Goal: Task Accomplishment & Management: Manage account settings

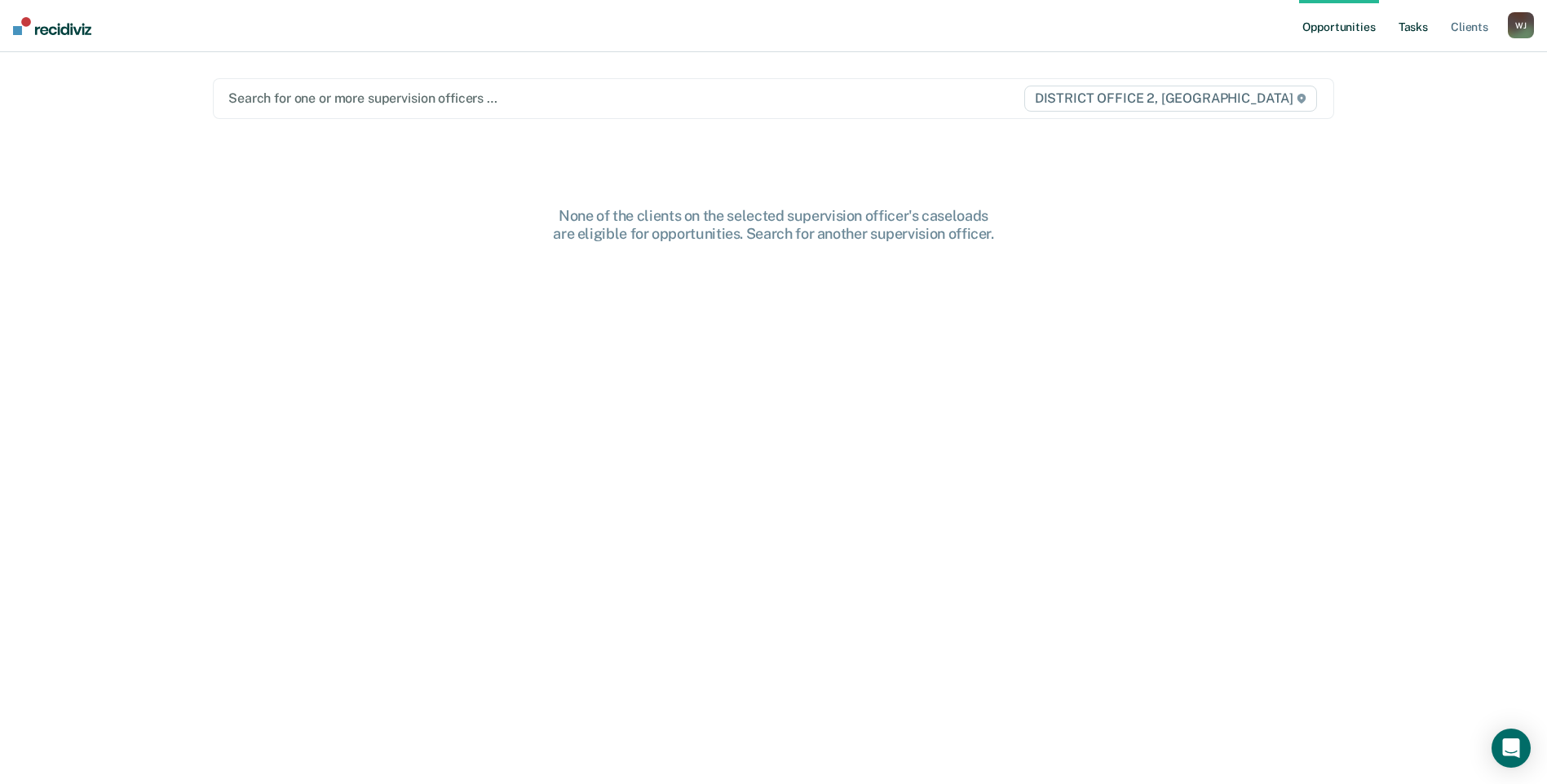
click at [1415, 18] on link "Tasks" at bounding box center [1413, 26] width 36 height 52
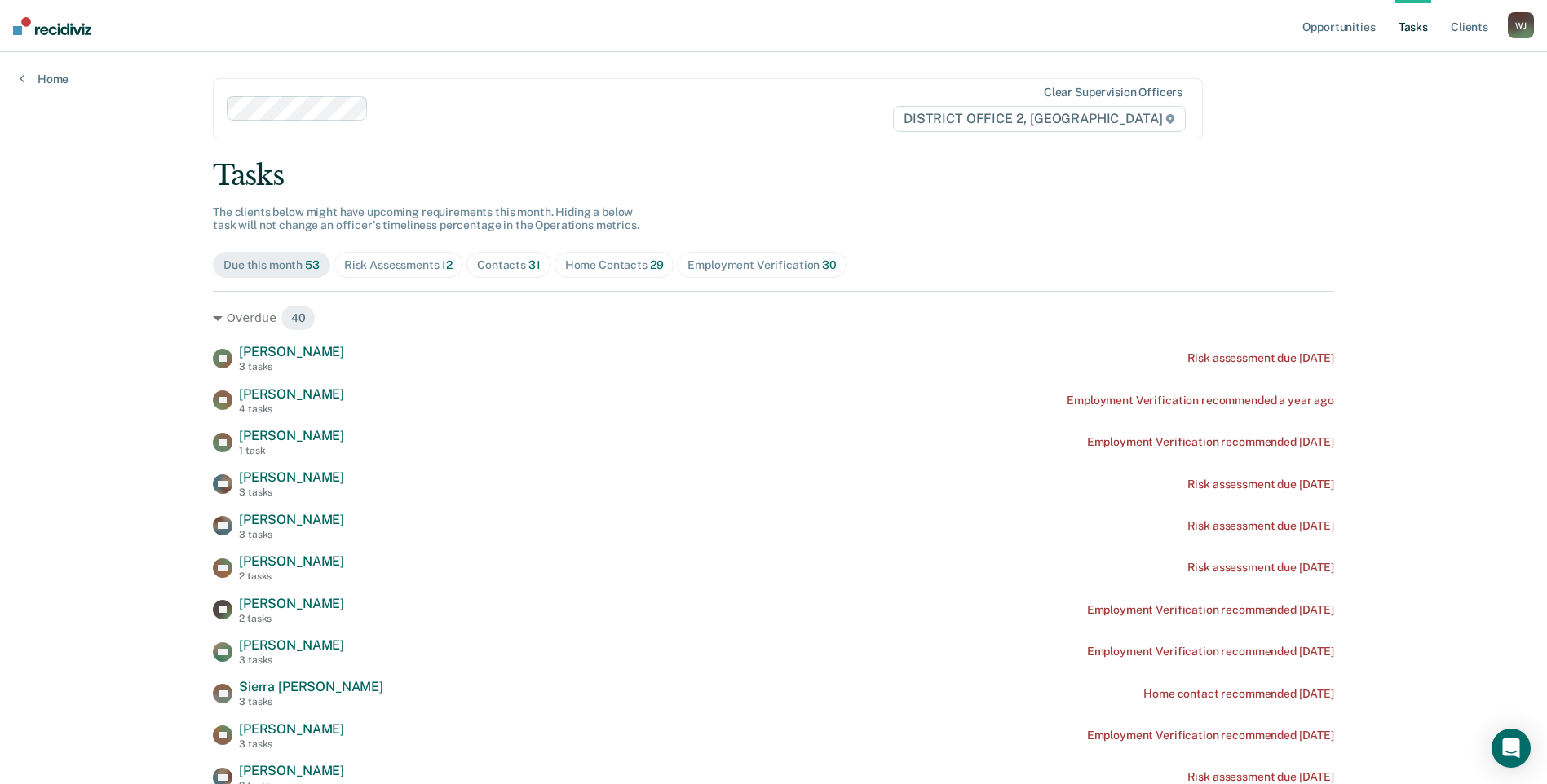
click at [595, 263] on div "Home Contacts 29" at bounding box center [615, 265] width 99 height 14
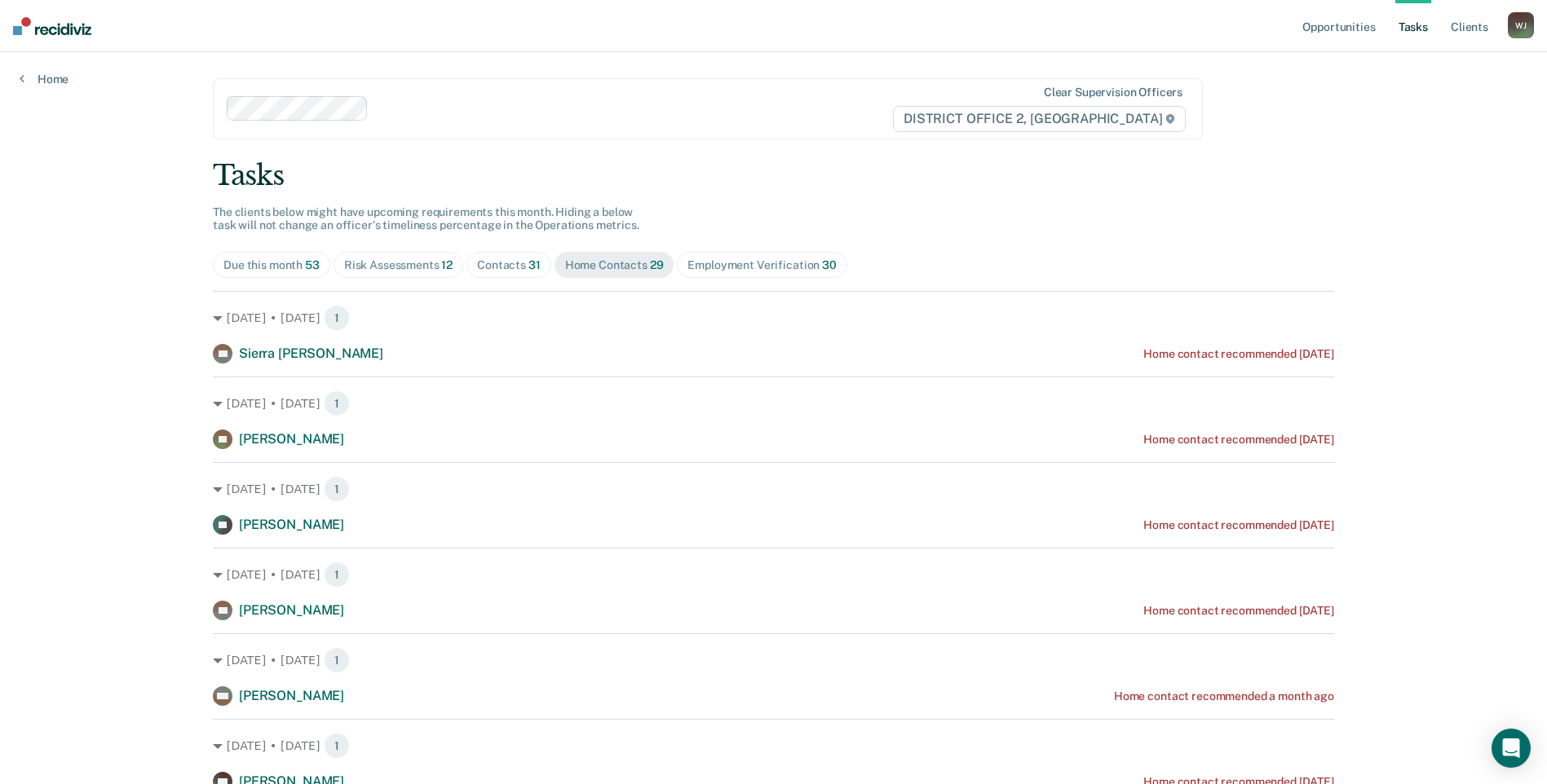
scroll to position [81, 0]
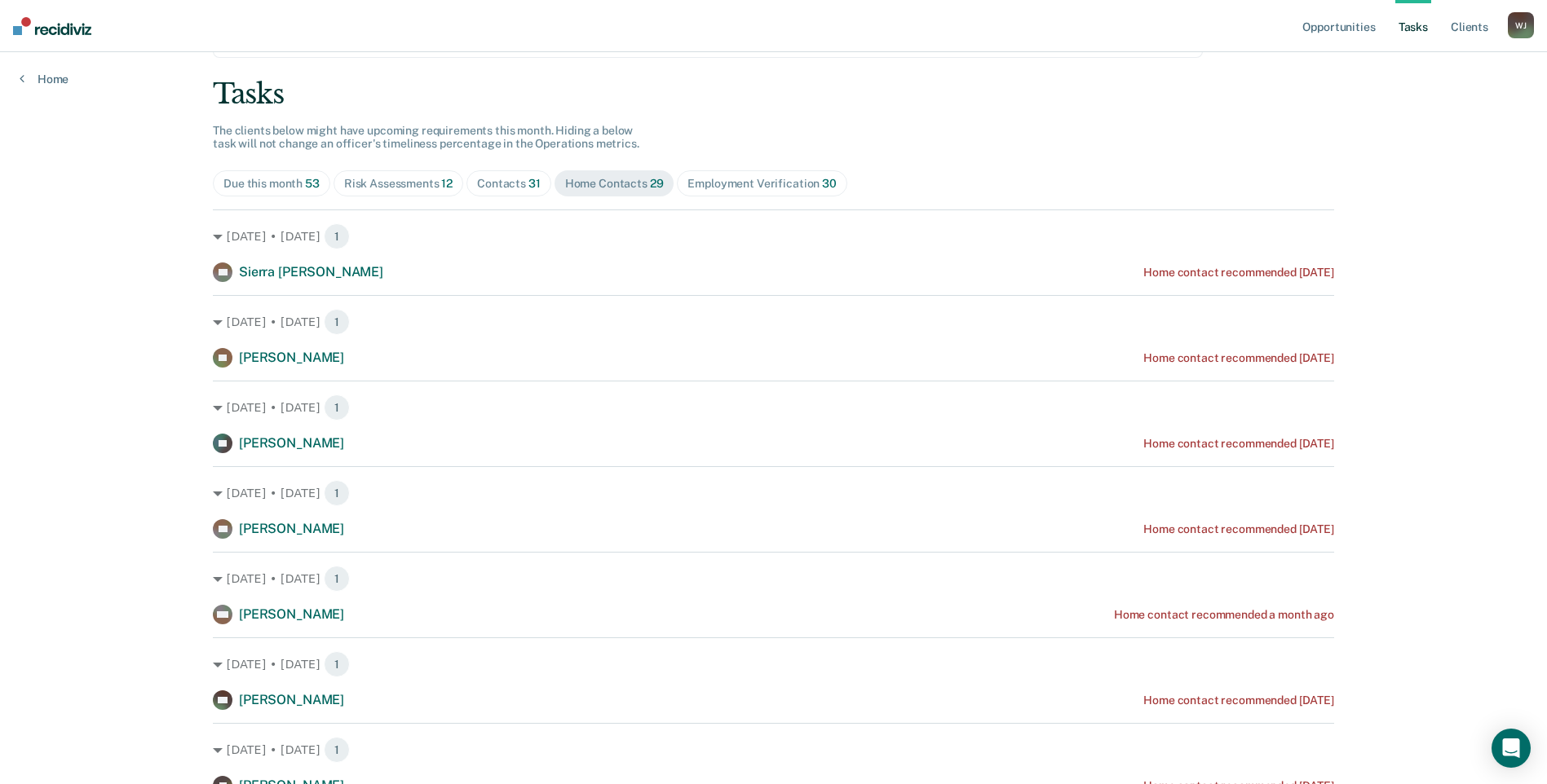
click at [516, 180] on div "Contacts 31" at bounding box center [509, 183] width 64 height 14
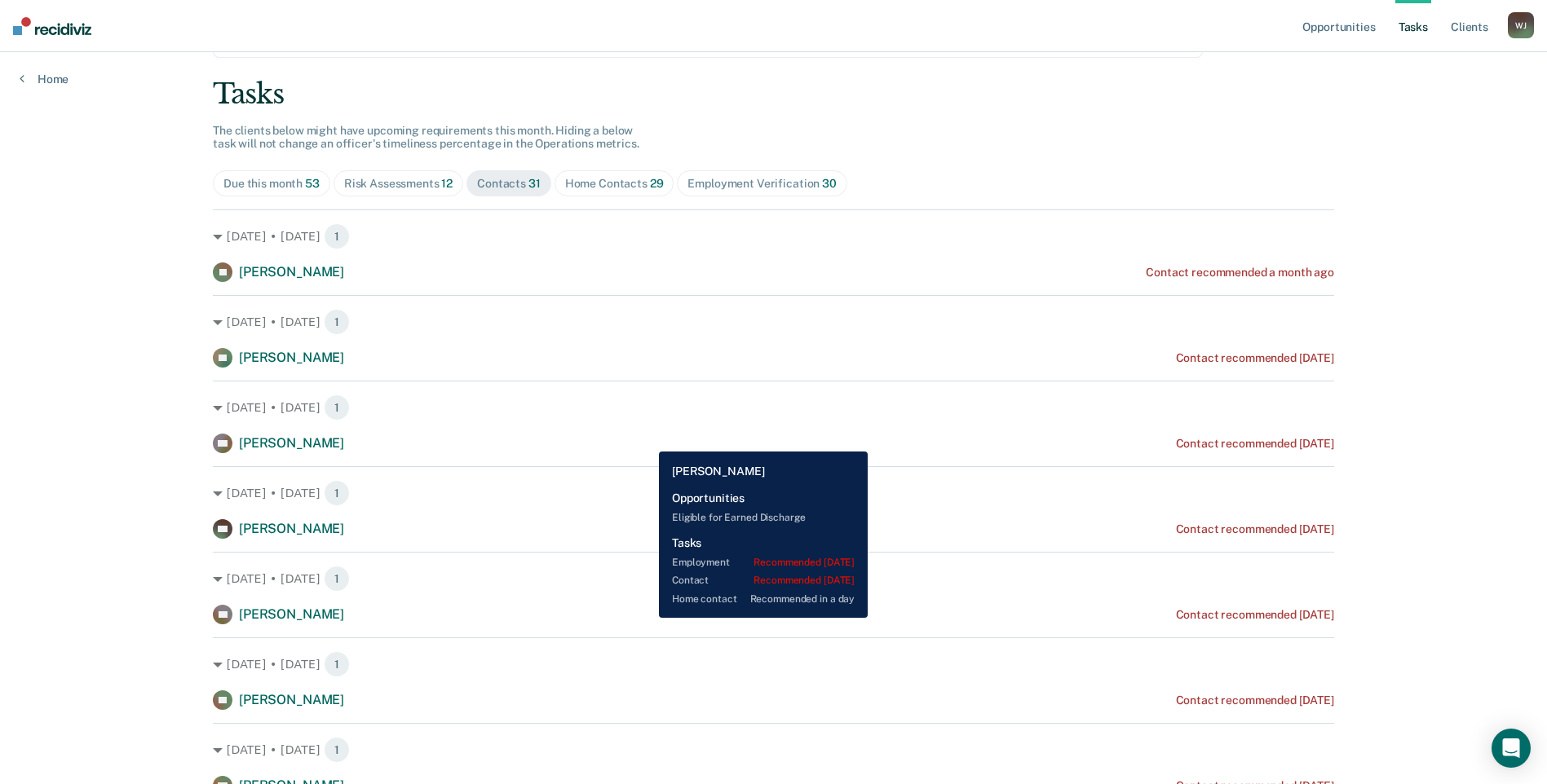
click at [647, 439] on div "CC [PERSON_NAME] Contact recommended [DATE]" at bounding box center [774, 443] width 1122 height 20
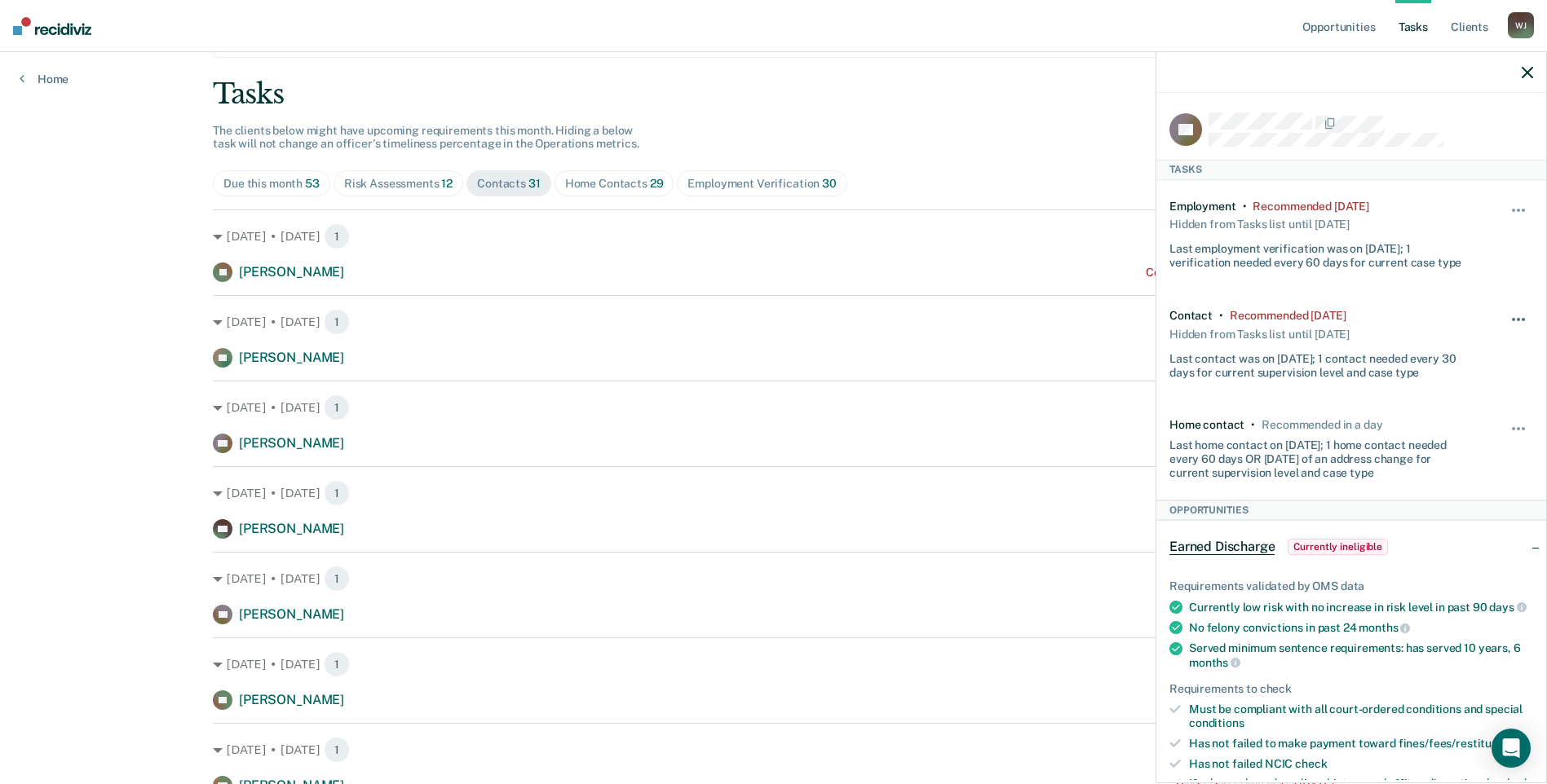
click at [1506, 315] on button "button" at bounding box center [1520, 328] width 28 height 26
click at [1512, 318] on span "button" at bounding box center [1513, 319] width 3 height 3
click at [1452, 395] on button "7 days" at bounding box center [1475, 398] width 118 height 26
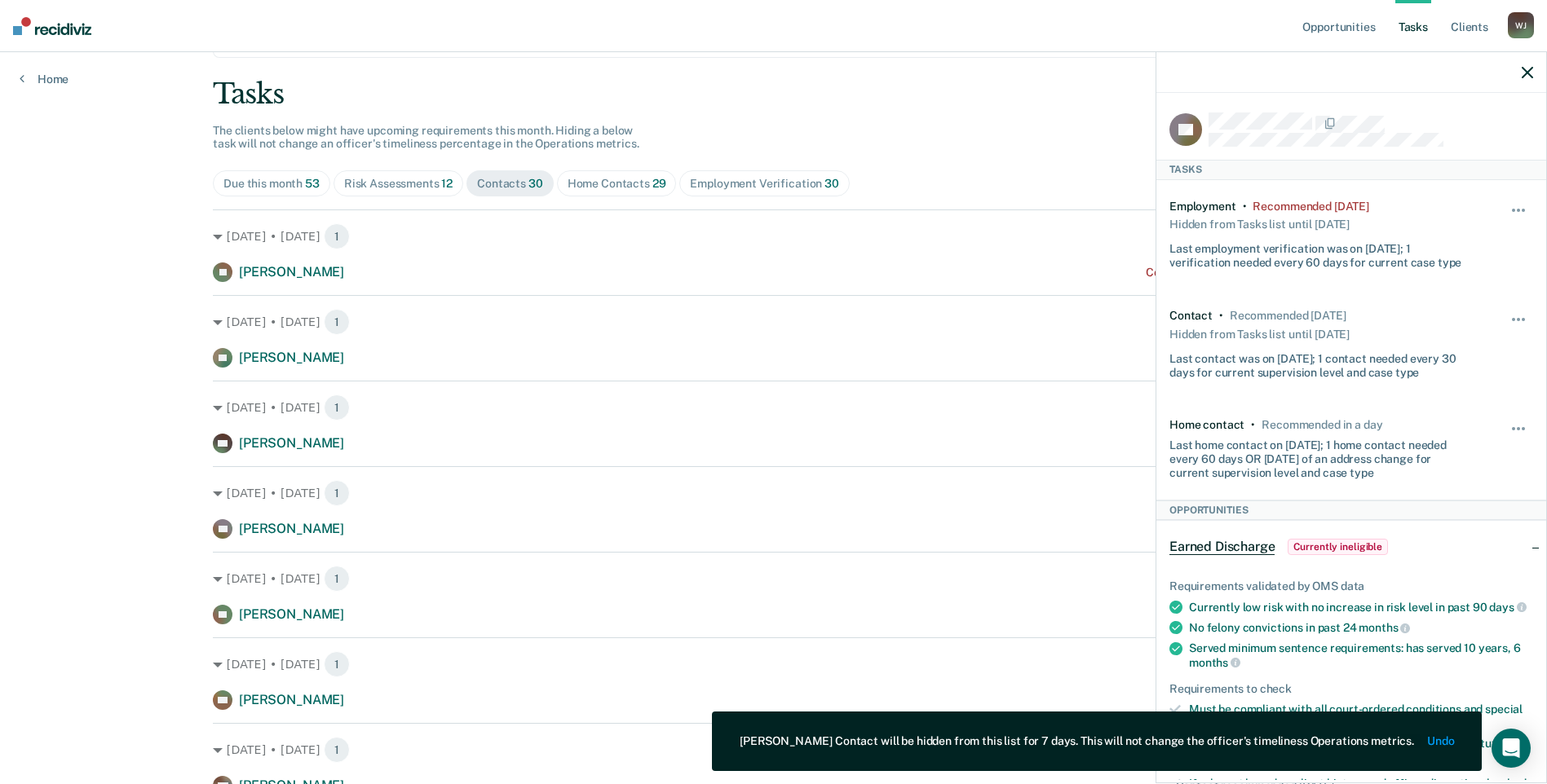
click at [1526, 66] on button "button" at bounding box center [1527, 72] width 11 height 14
click at [1526, 66] on div at bounding box center [1351, 73] width 390 height 41
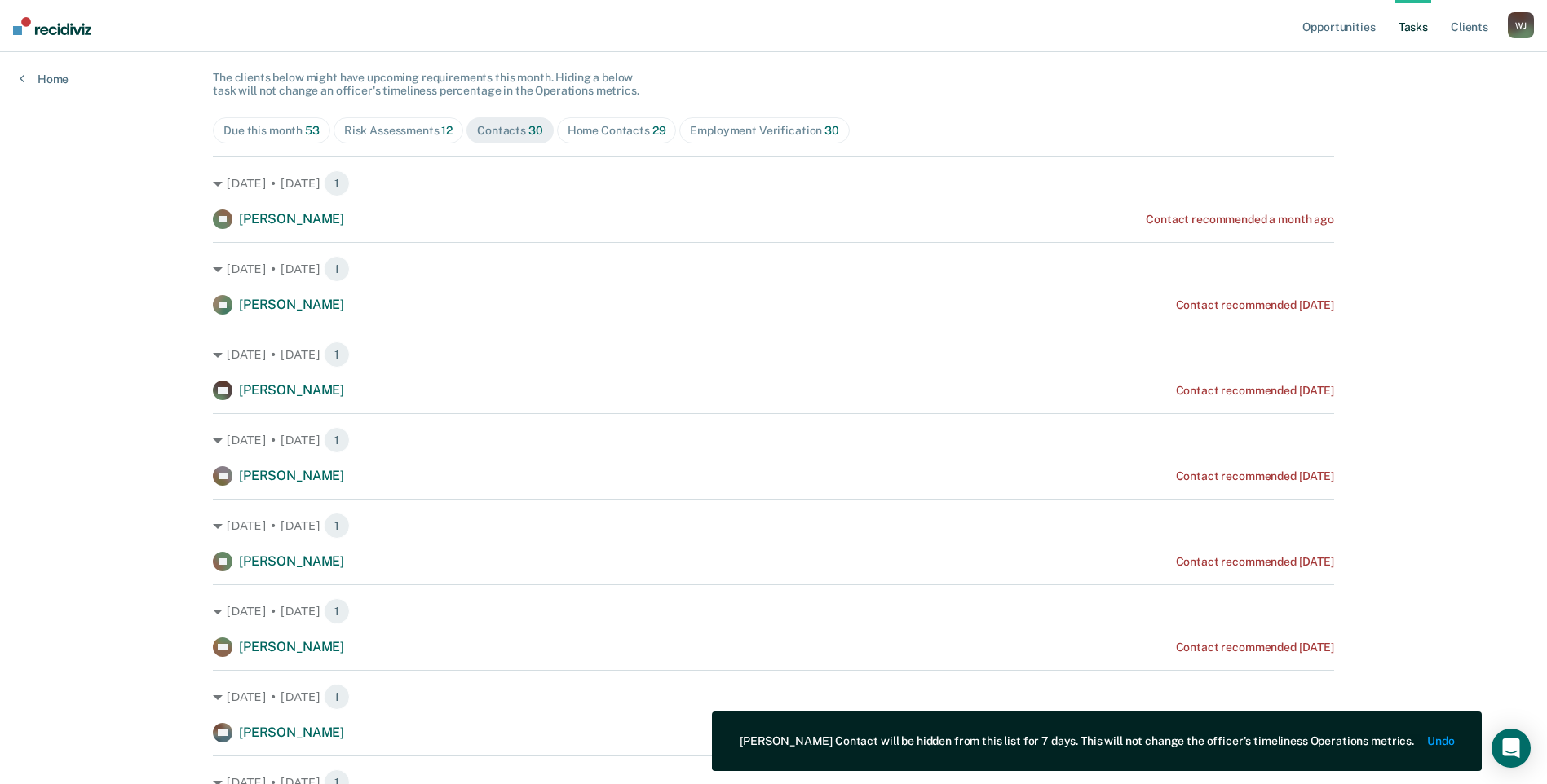
scroll to position [164, 0]
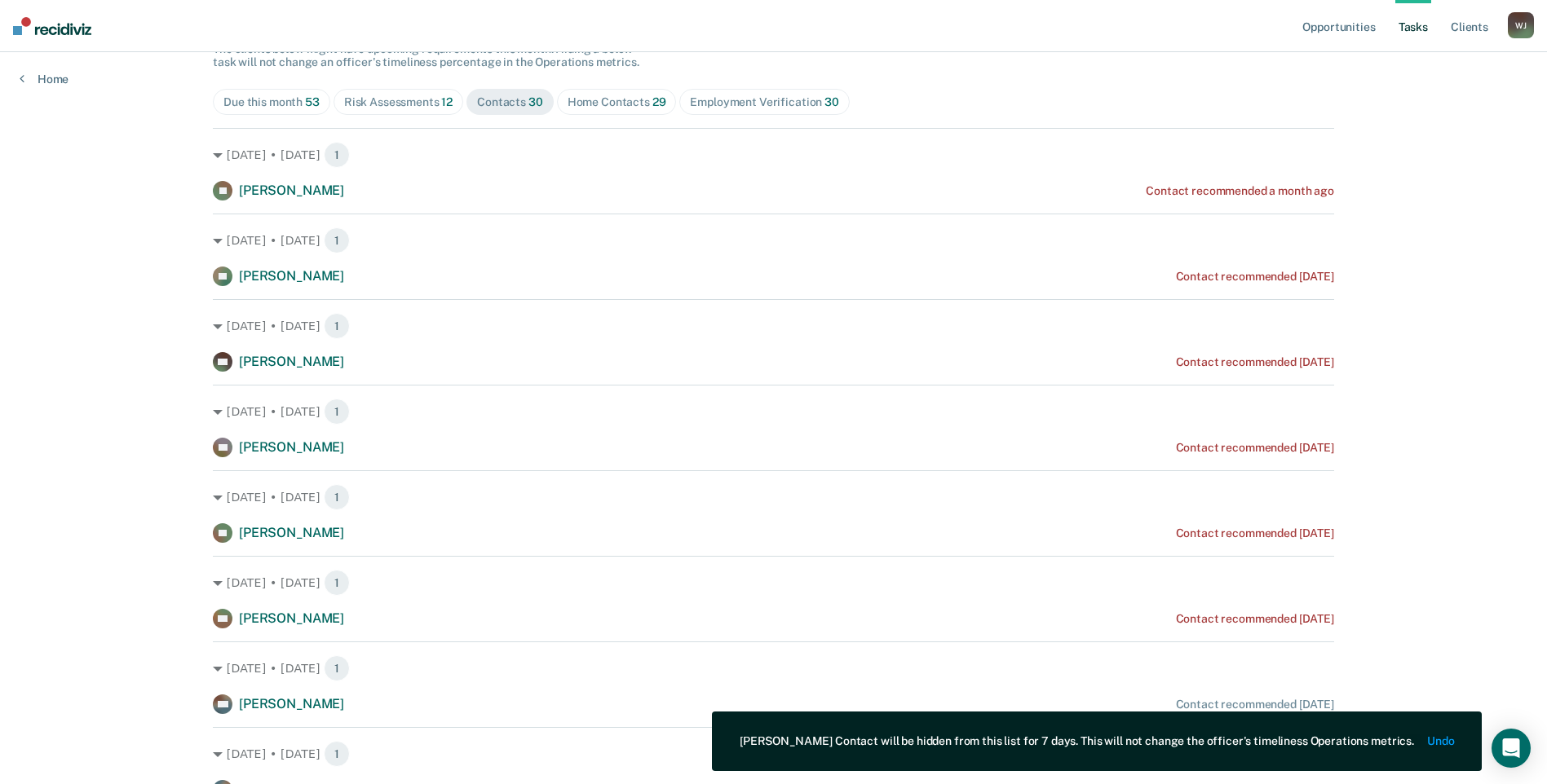
click at [630, 97] on div "Home Contacts 29" at bounding box center [617, 102] width 99 height 14
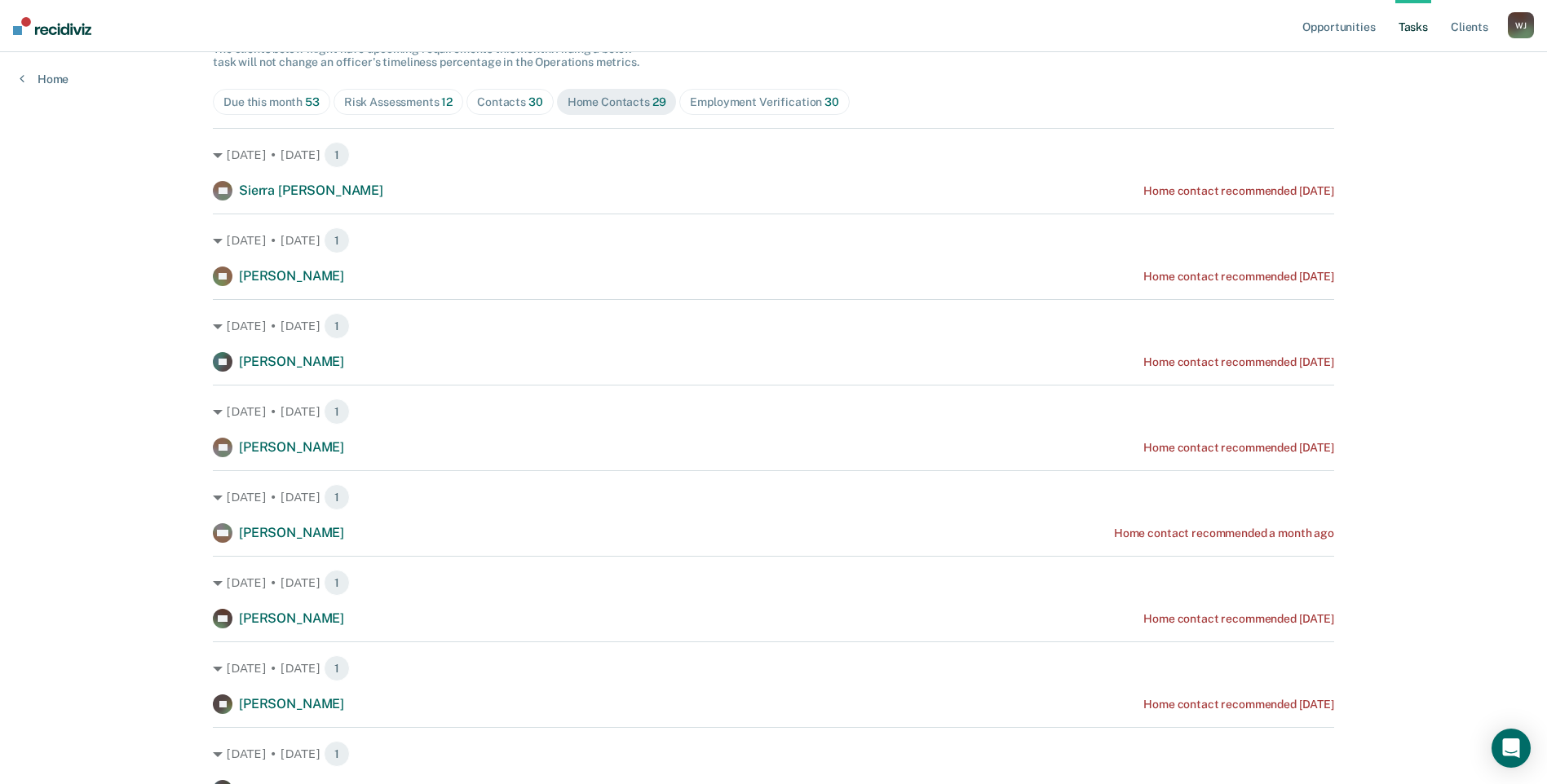
click at [469, 108] on span "Contacts 30" at bounding box center [509, 102] width 87 height 26
click at [305, 356] on span "[PERSON_NAME]" at bounding box center [292, 362] width 106 height 16
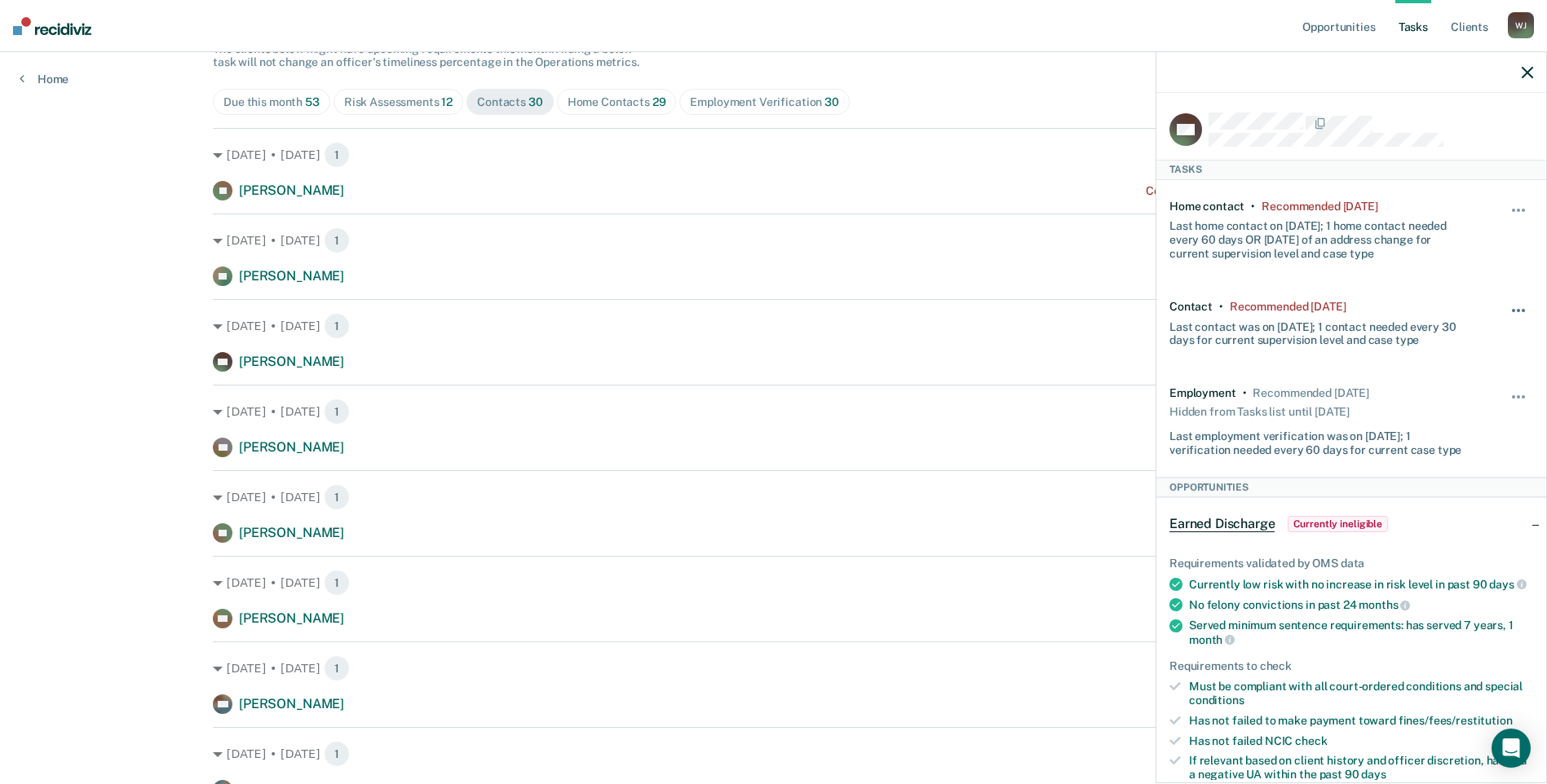
click at [1522, 309] on span "button" at bounding box center [1523, 310] width 3 height 3
click at [1476, 387] on button "7 days" at bounding box center [1475, 388] width 118 height 26
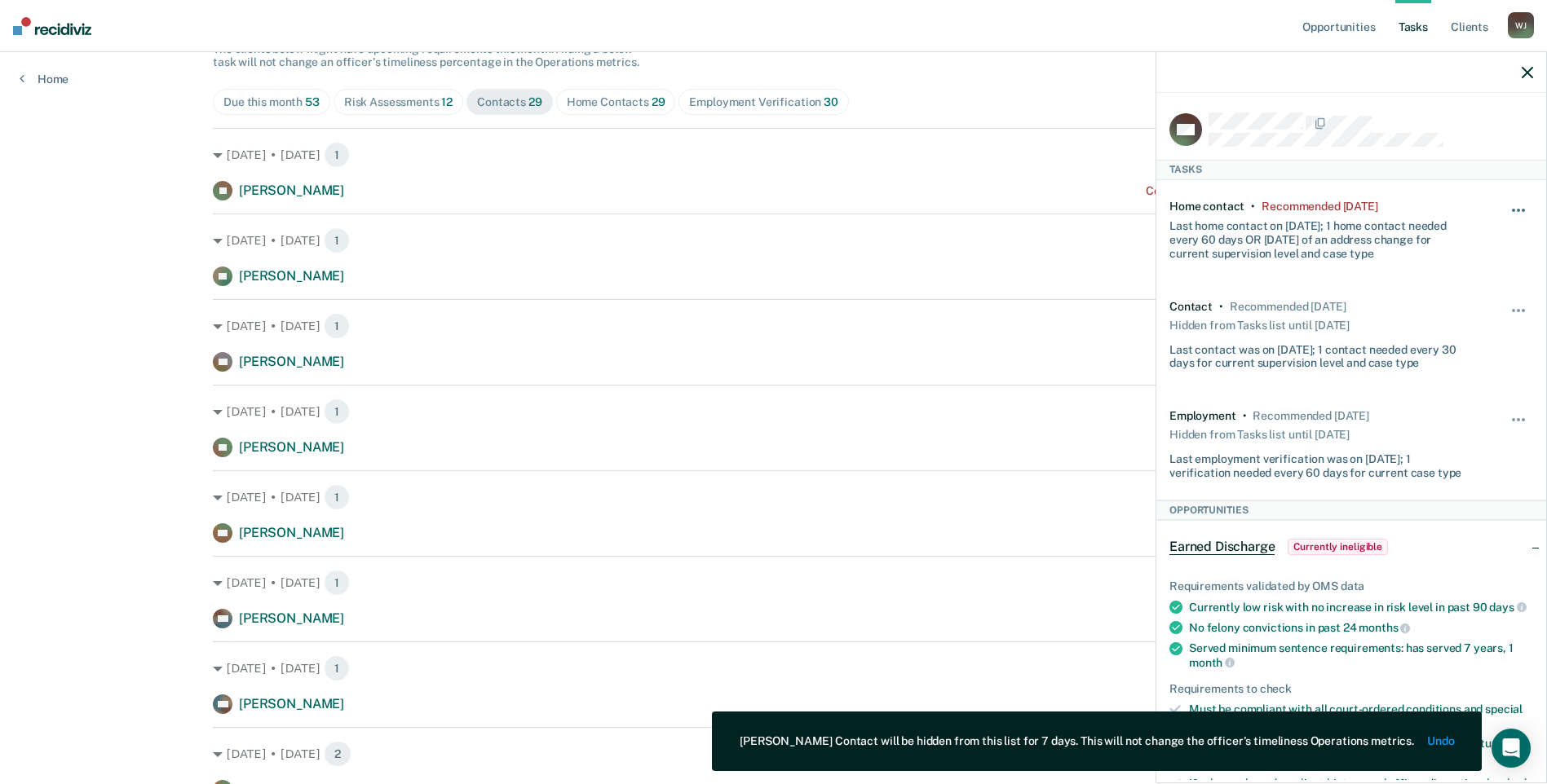
click at [1506, 206] on button "button" at bounding box center [1520, 219] width 28 height 26
click at [1511, 200] on div "Hide from tasks list for... 7 days 30 days 90 days" at bounding box center [1520, 230] width 28 height 61
click at [1522, 208] on span "button" at bounding box center [1523, 209] width 3 height 3
click at [1464, 285] on button "7 days" at bounding box center [1475, 288] width 118 height 26
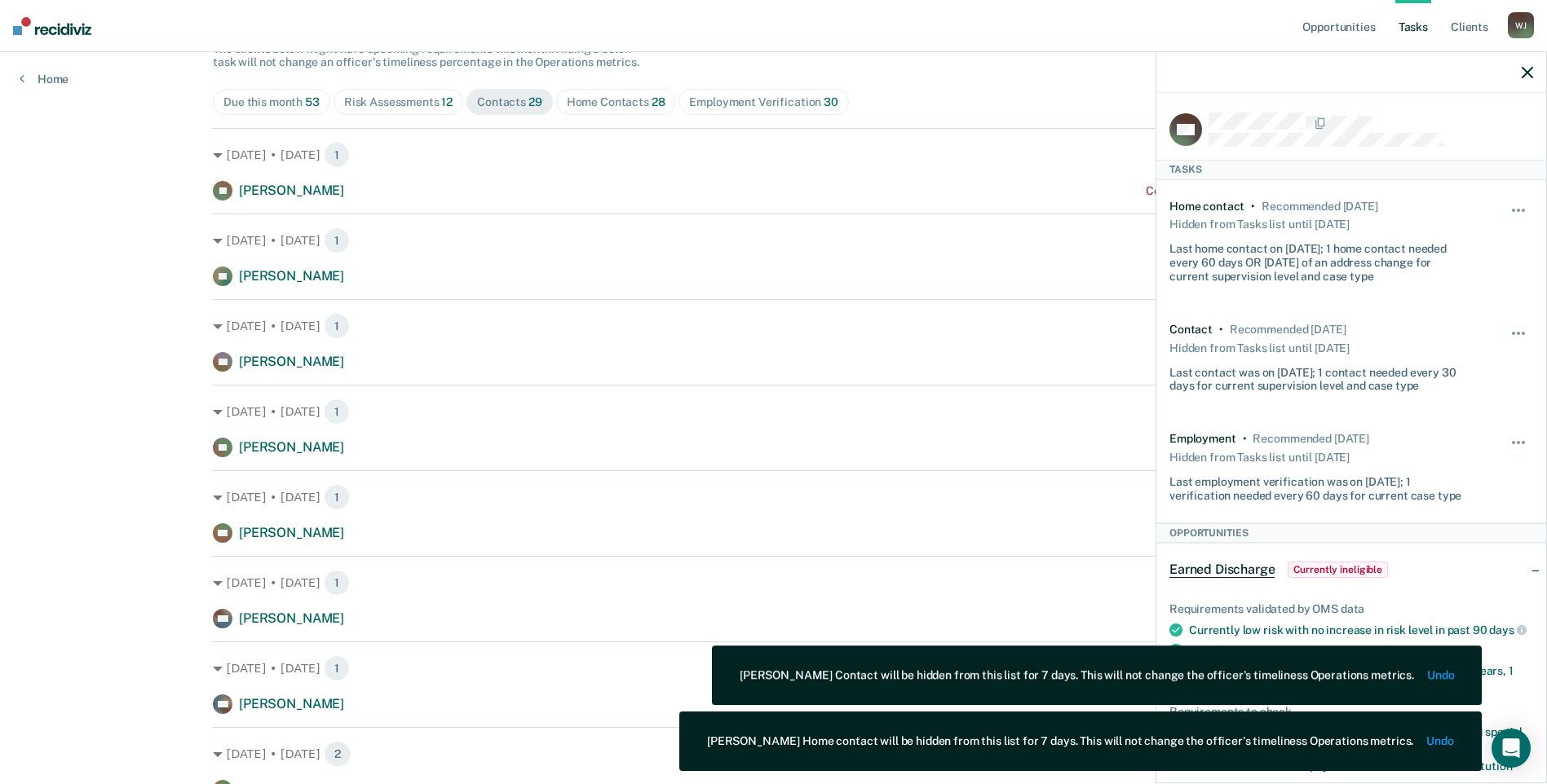
click at [1526, 72] on icon "button" at bounding box center [1527, 73] width 11 height 11
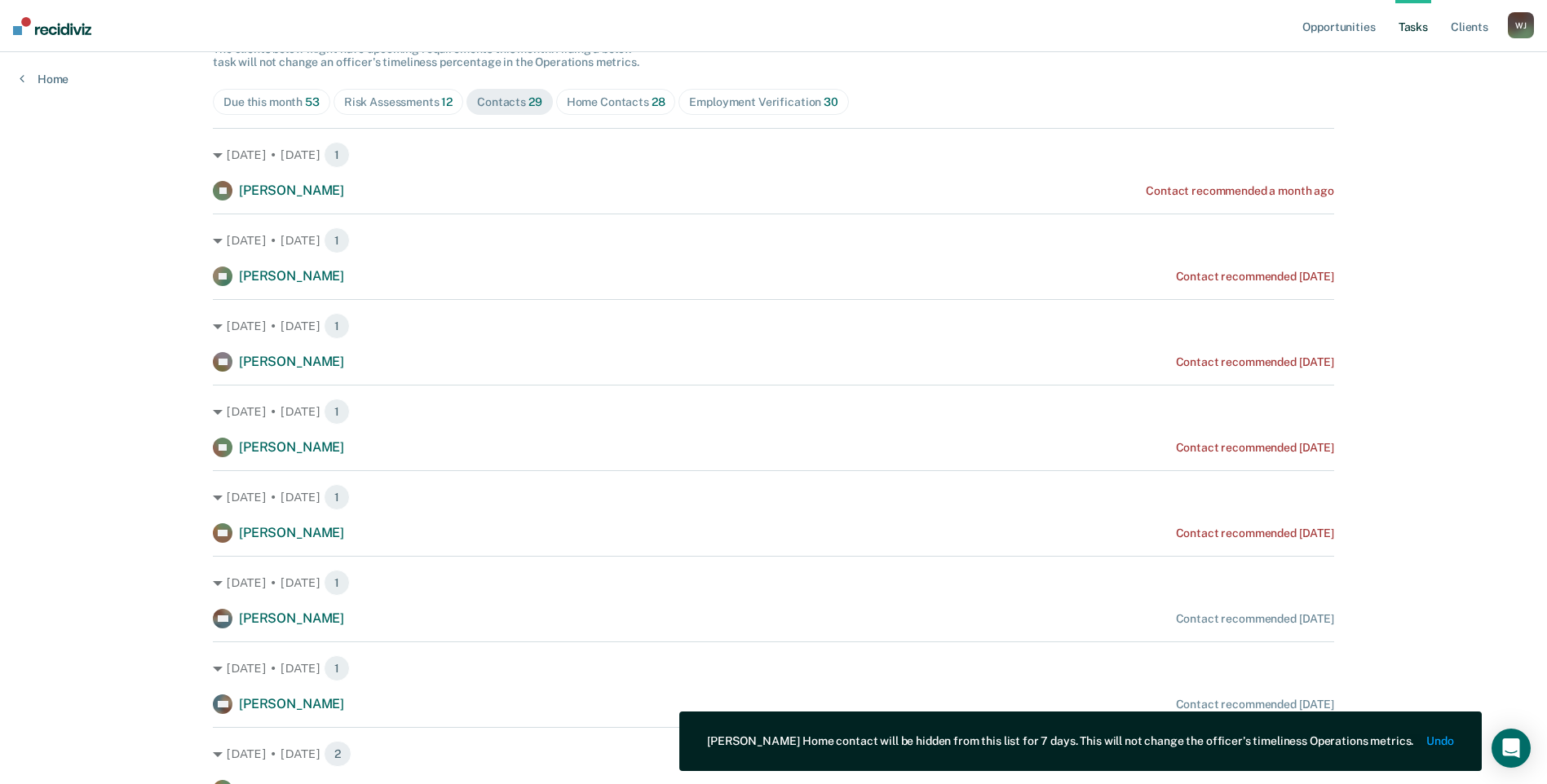
click at [566, 100] on div "Home Contacts 28" at bounding box center [616, 102] width 99 height 14
click at [567, 100] on div "Home Contacts 28" at bounding box center [616, 102] width 99 height 14
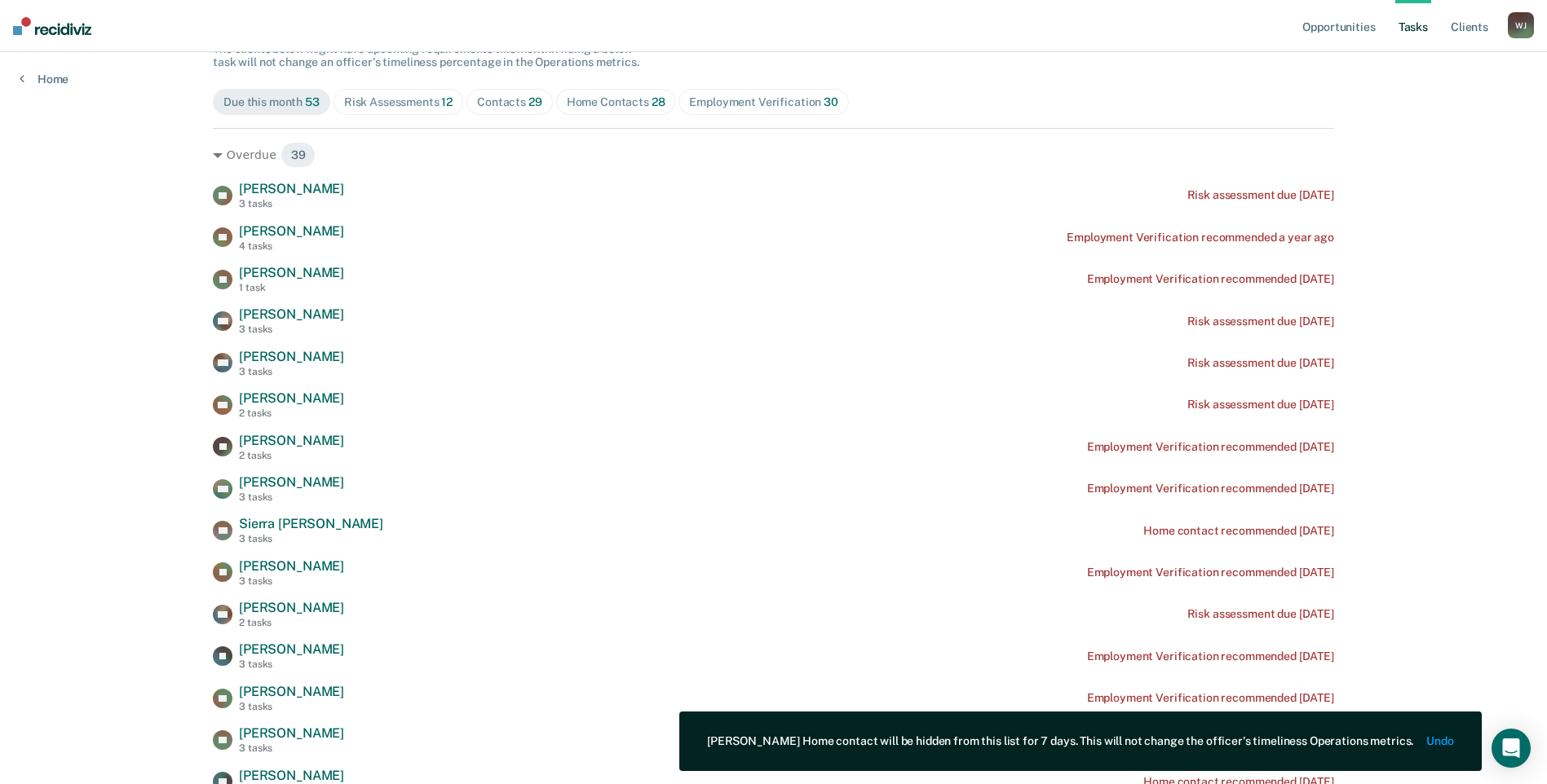
drag, startPoint x: 567, startPoint y: 100, endPoint x: 624, endPoint y: 105, distance: 57.2
click at [624, 105] on div "Home Contacts 28" at bounding box center [616, 102] width 99 height 14
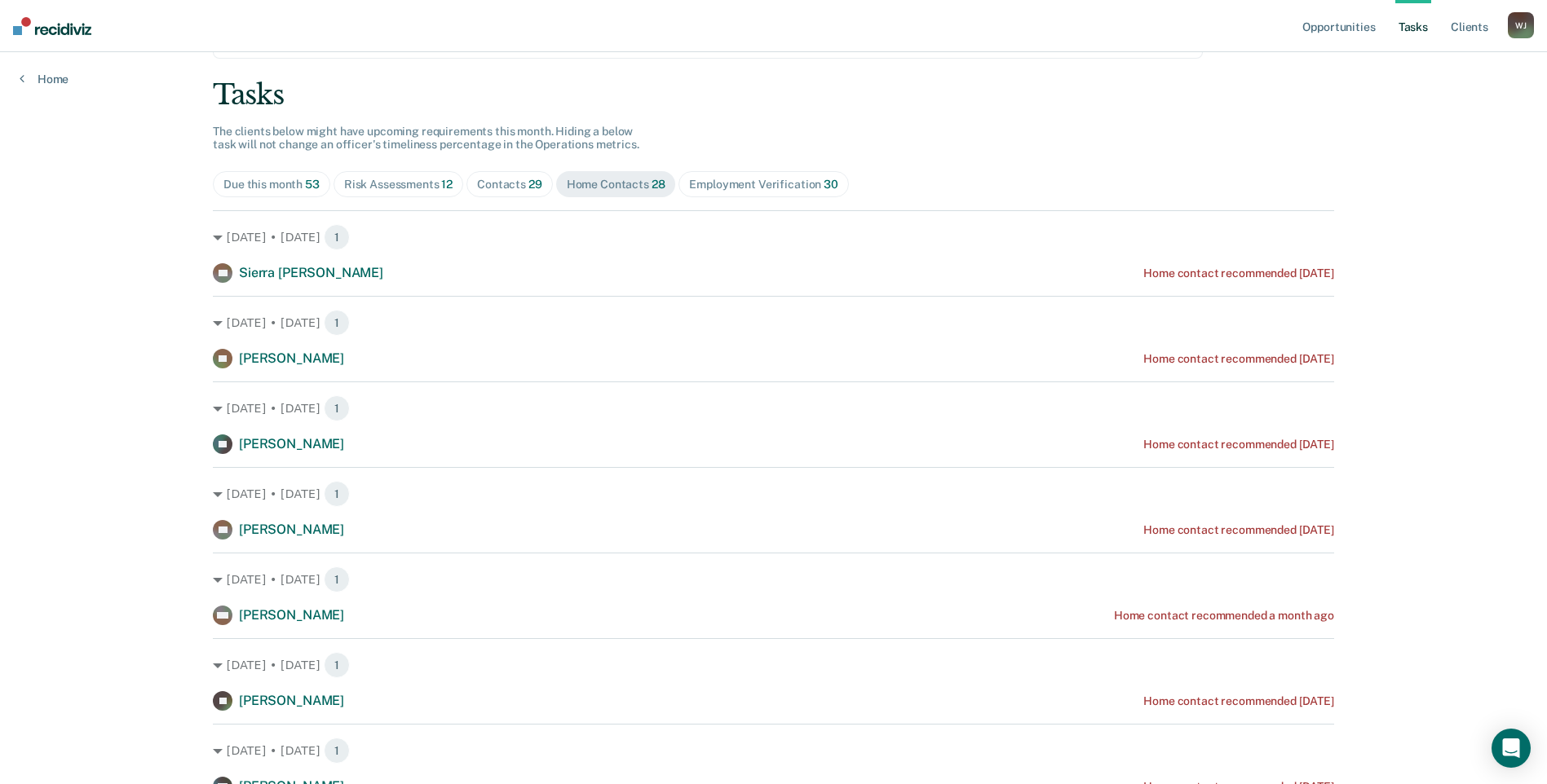
scroll to position [0, 0]
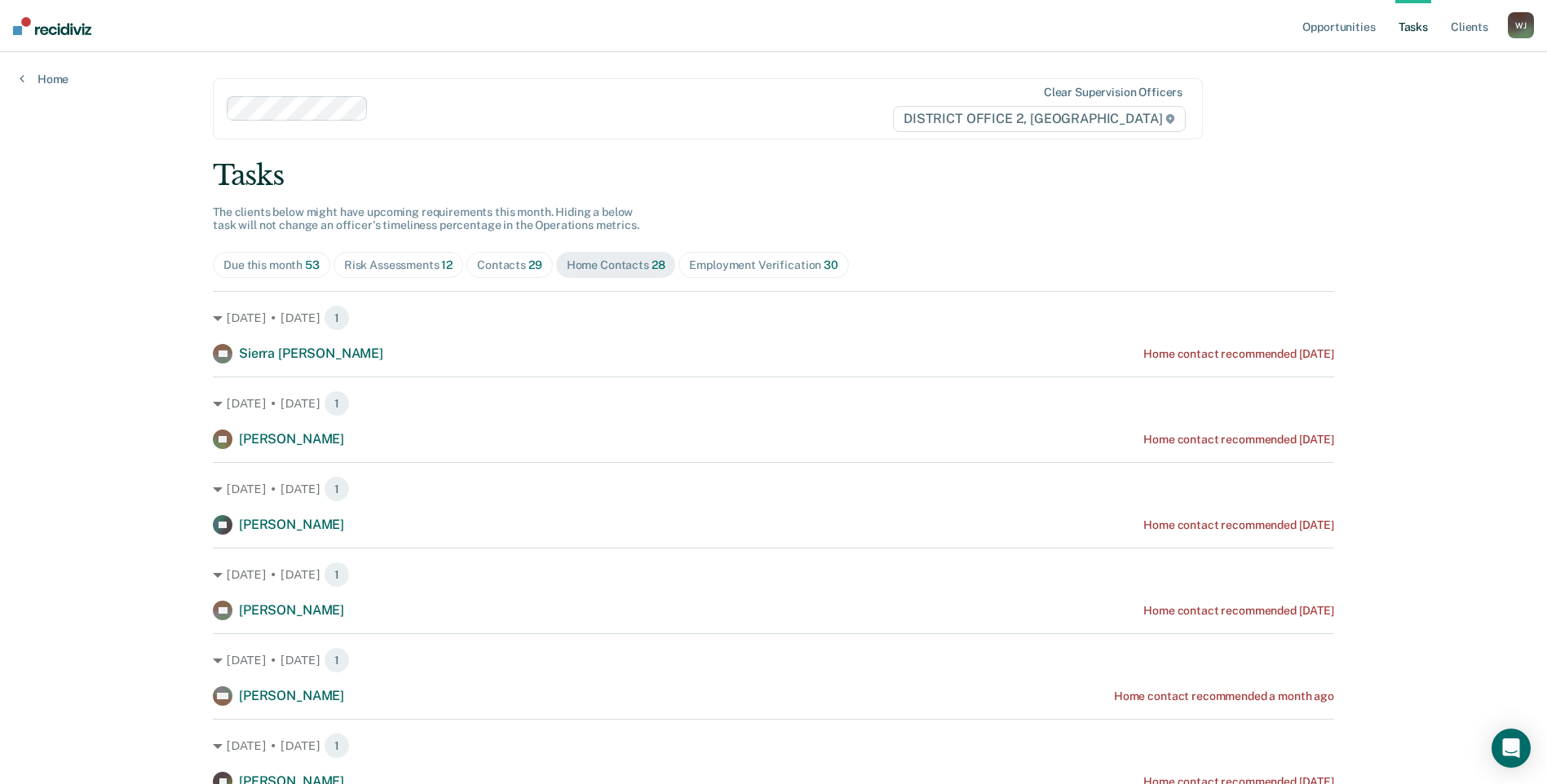
click at [496, 261] on div "Contacts 29" at bounding box center [509, 265] width 65 height 14
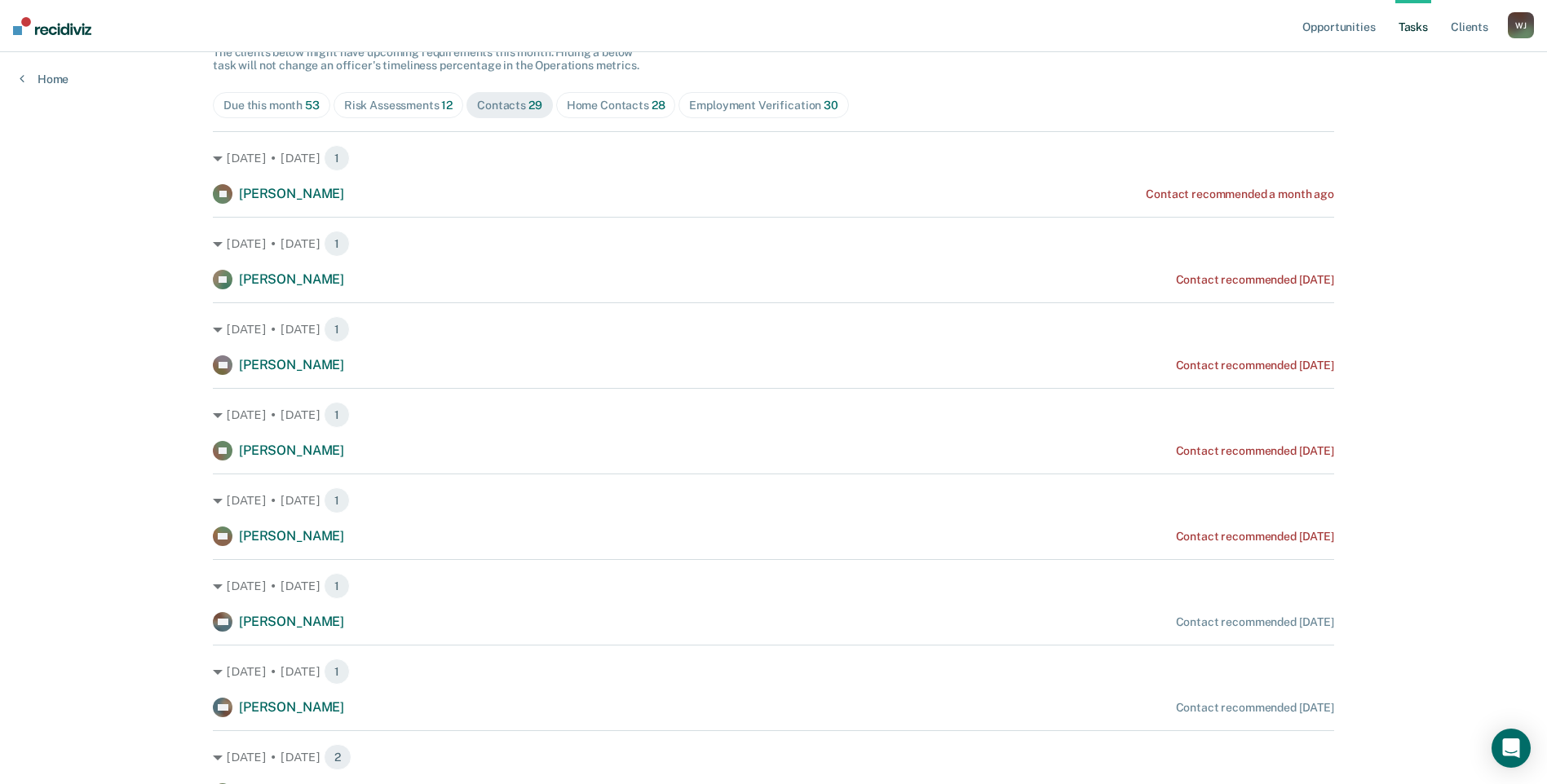
scroll to position [164, 0]
click at [586, 101] on div "Home Contacts 28" at bounding box center [616, 102] width 99 height 14
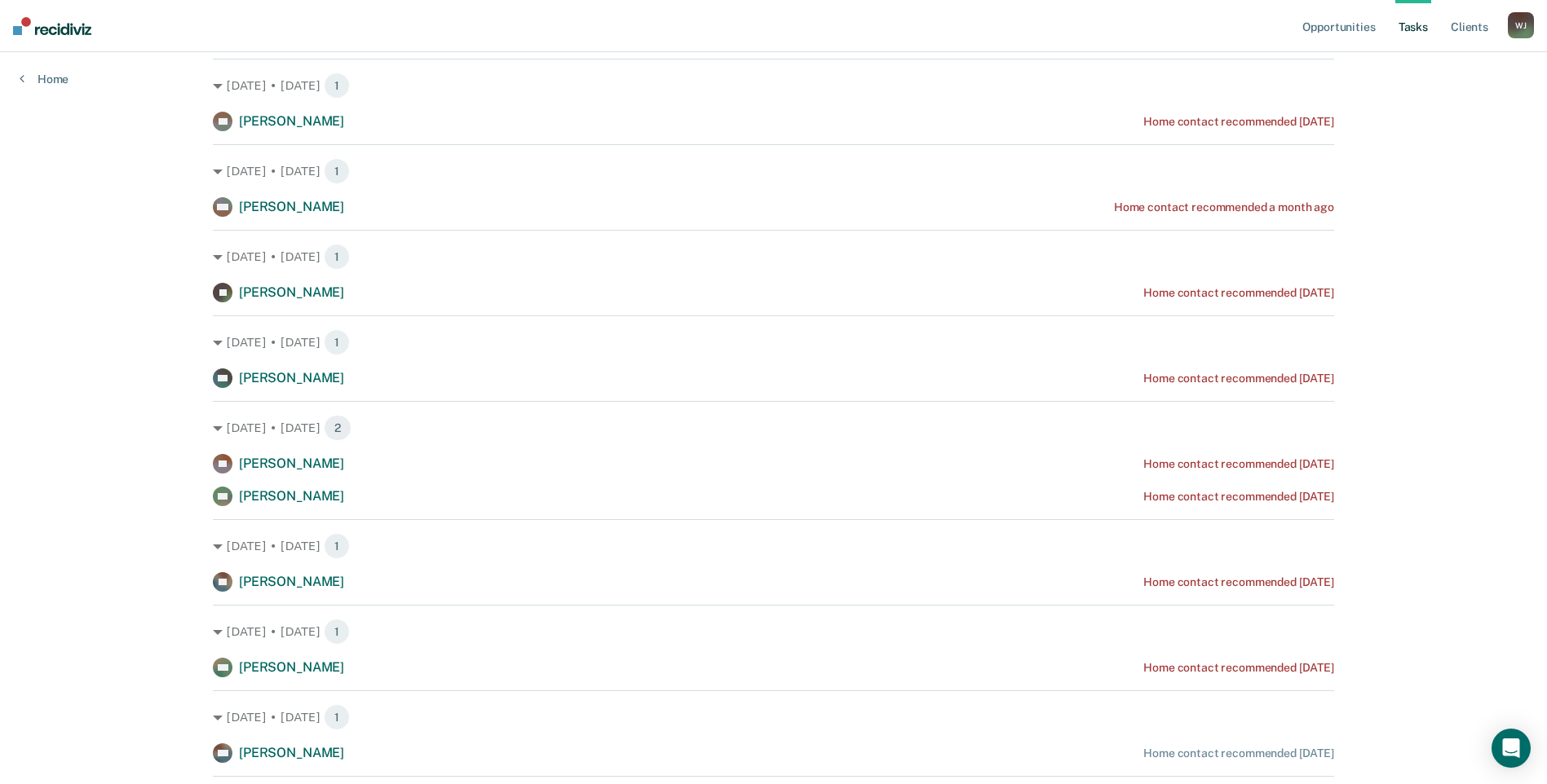
scroll to position [571, 0]
